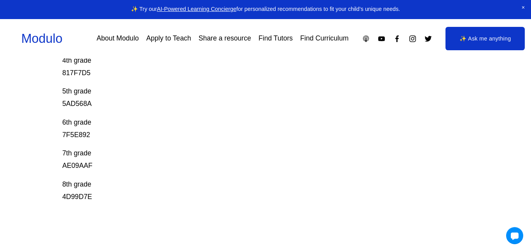
click at [93, 196] on p "8th grade 4D99D7E" at bounding box center [244, 190] width 365 height 25
click at [92, 196] on p "8th grade 4D99D7E" at bounding box center [244, 190] width 365 height 25
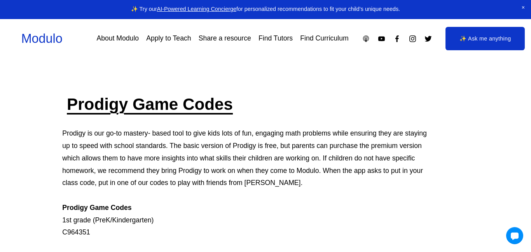
click at [467, 41] on link "✨ Ask me anything" at bounding box center [485, 38] width 79 height 23
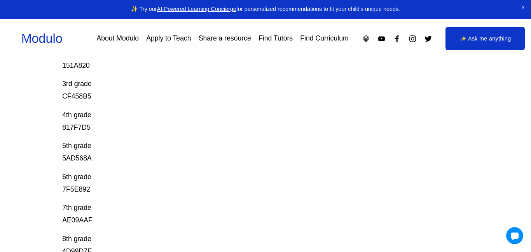
scroll to position [218, 0]
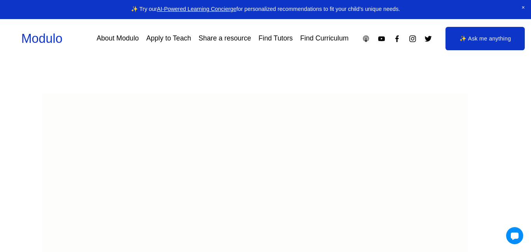
click at [386, 121] on body at bounding box center [255, 248] width 427 height 311
click at [512, 236] on div at bounding box center [515, 235] width 18 height 18
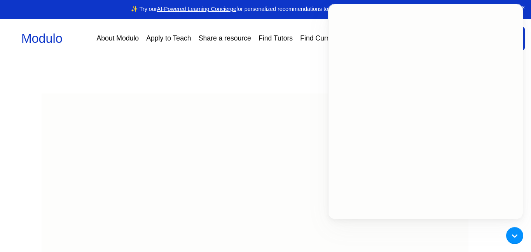
click at [444, 196] on body at bounding box center [426, 111] width 194 height 214
click at [517, 236] on div at bounding box center [515, 235] width 18 height 18
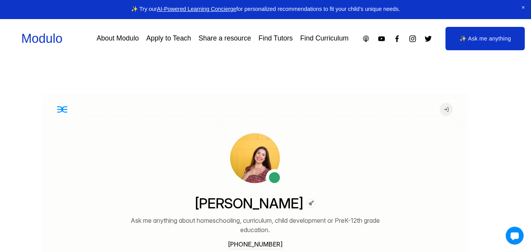
click at [517, 237] on div at bounding box center [515, 235] width 18 height 18
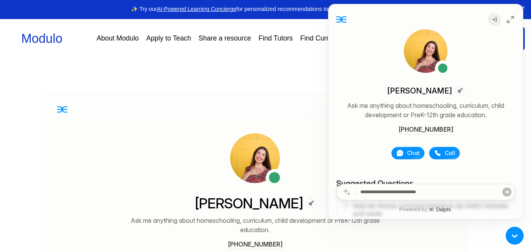
click at [517, 237] on div at bounding box center [515, 235] width 18 height 18
